Goal: Book appointment/travel/reservation

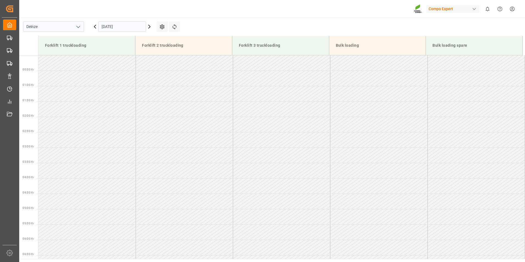
scroll to position [249, 0]
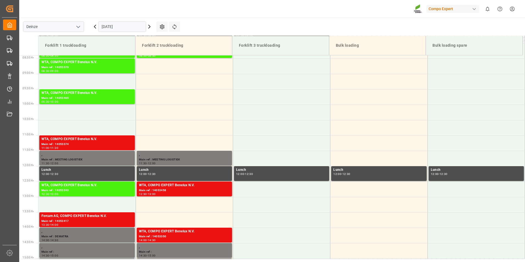
scroll to position [257, 0]
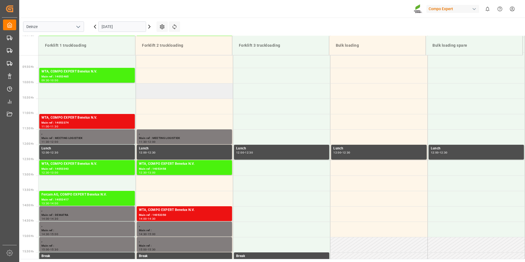
scroll to position [280, 0]
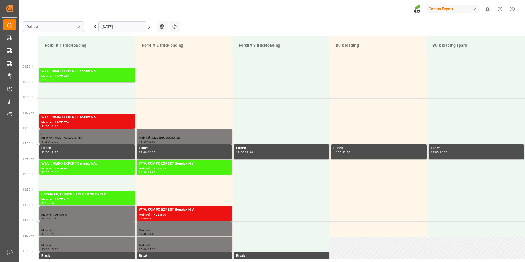
click at [149, 25] on icon at bounding box center [149, 26] width 2 height 3
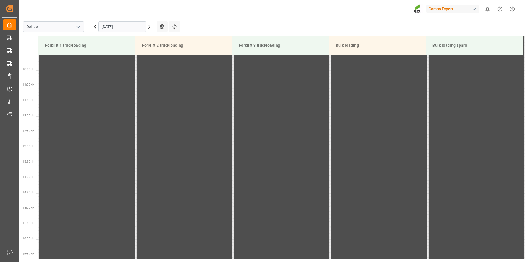
scroll to position [334, 0]
click at [149, 25] on icon at bounding box center [149, 26] width 2 height 3
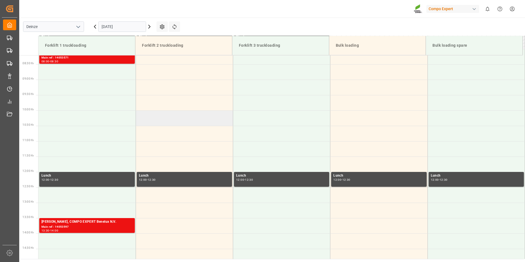
scroll to position [197, 0]
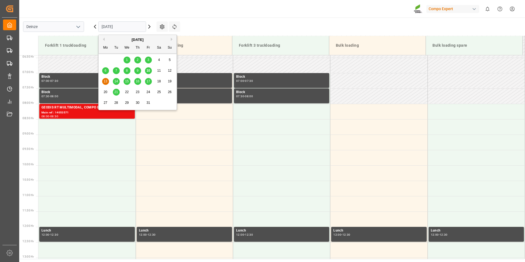
click at [136, 28] on input "13.10.2025" at bounding box center [122, 26] width 48 height 10
click at [116, 81] on span "14" at bounding box center [116, 81] width 4 height 4
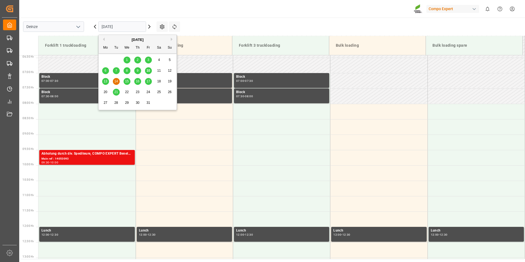
click at [126, 27] on input "14.10.2025" at bounding box center [122, 26] width 48 height 10
click at [149, 71] on span "10" at bounding box center [148, 71] width 4 height 4
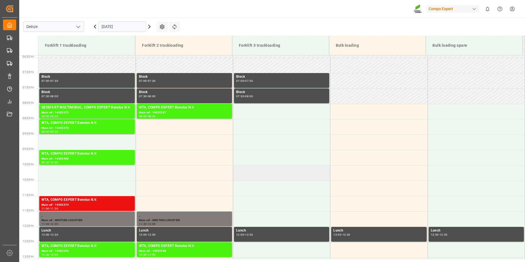
scroll to position [252, 0]
